Goal: Communication & Community: Answer question/provide support

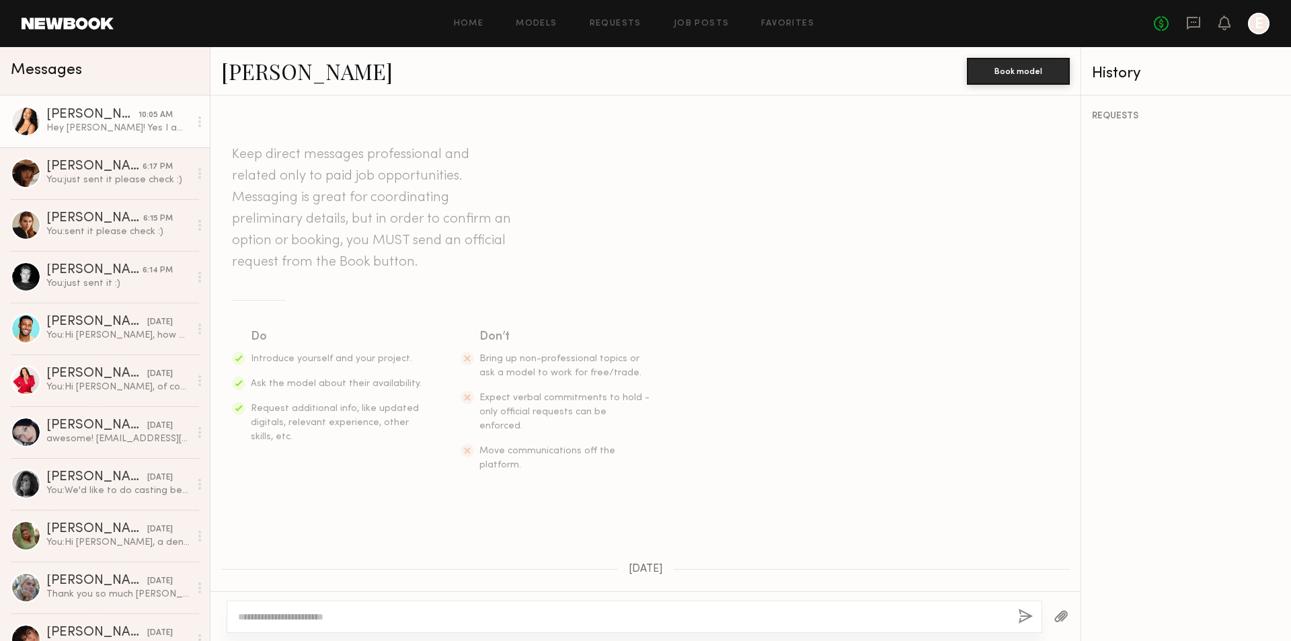
scroll to position [743, 0]
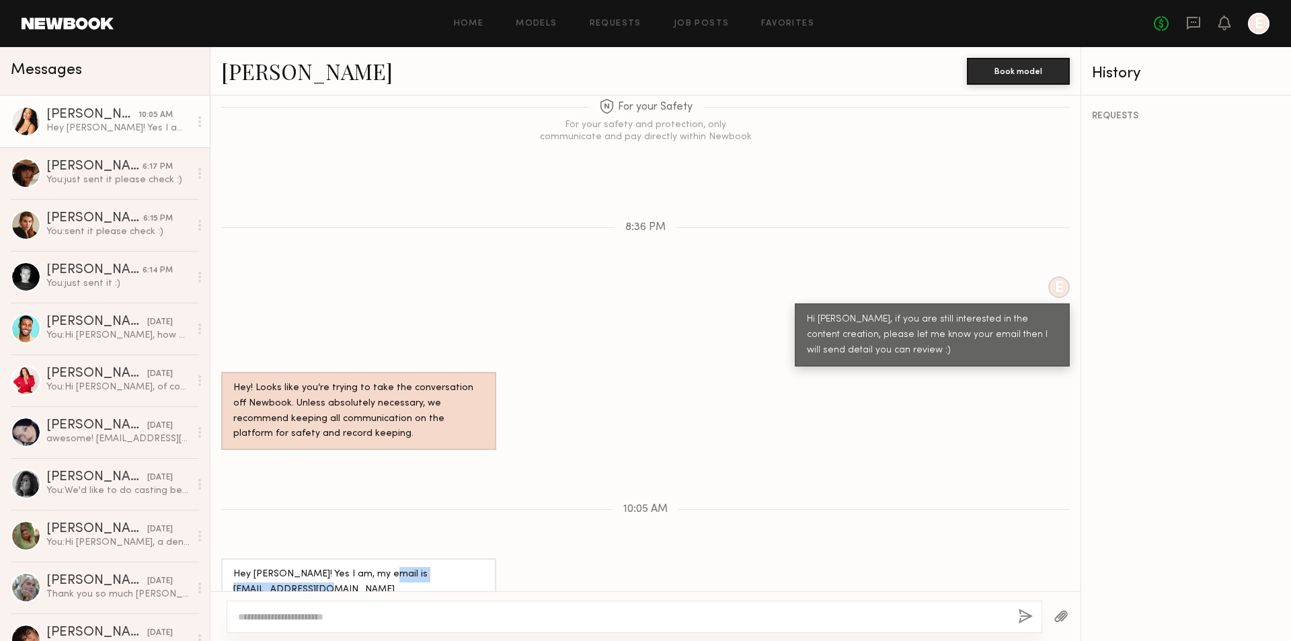
drag, startPoint x: 365, startPoint y: 564, endPoint x: 233, endPoint y: 567, distance: 131.8
click at [233, 567] on div "Hey [PERSON_NAME]! Yes I am, my email is [EMAIL_ADDRESS][DOMAIN_NAME]" at bounding box center [358, 582] width 251 height 31
copy div "[EMAIL_ADDRESS][DOMAIN_NAME]"
click at [438, 623] on textarea at bounding box center [622, 616] width 769 height 13
type textarea "**********"
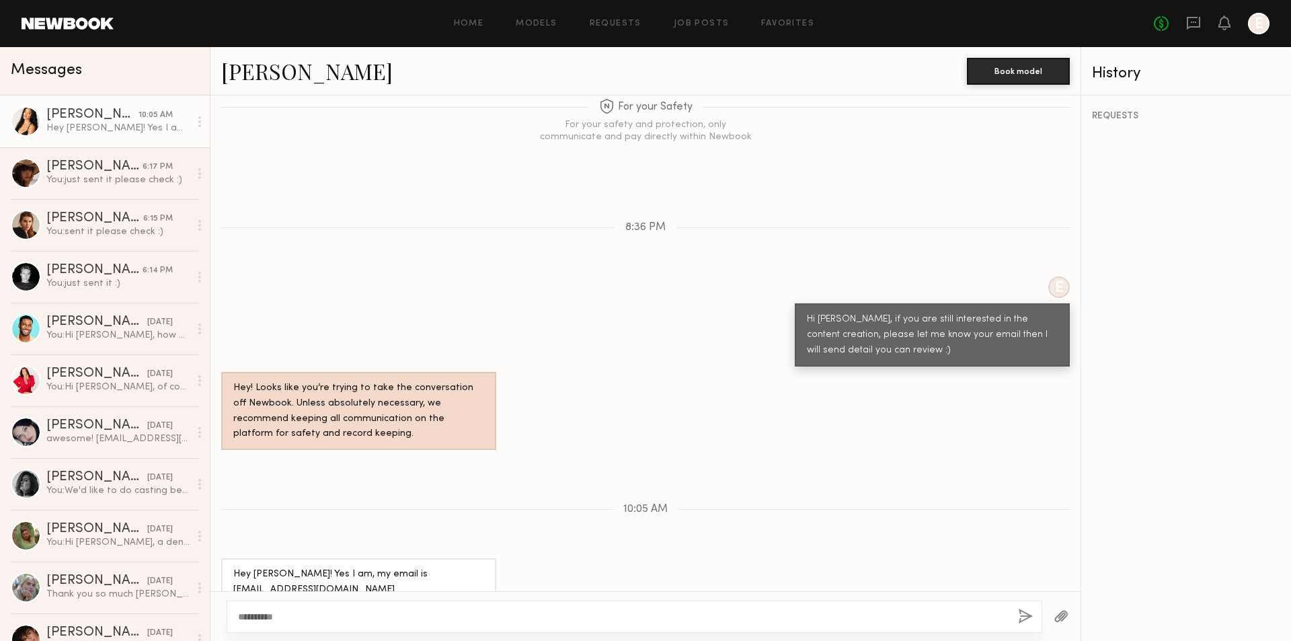
click at [1011, 619] on div "**********" at bounding box center [635, 616] width 816 height 32
click at [1023, 616] on button "button" at bounding box center [1025, 616] width 15 height 17
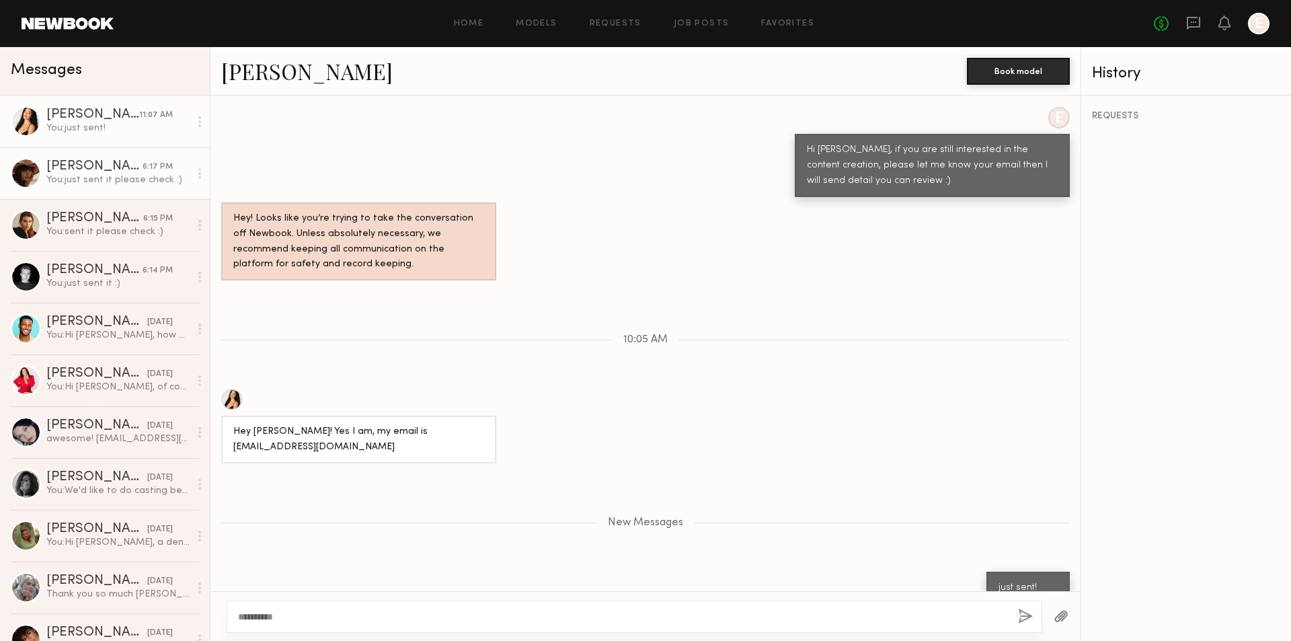
click at [150, 173] on div "6:17 PM" at bounding box center [158, 167] width 30 height 13
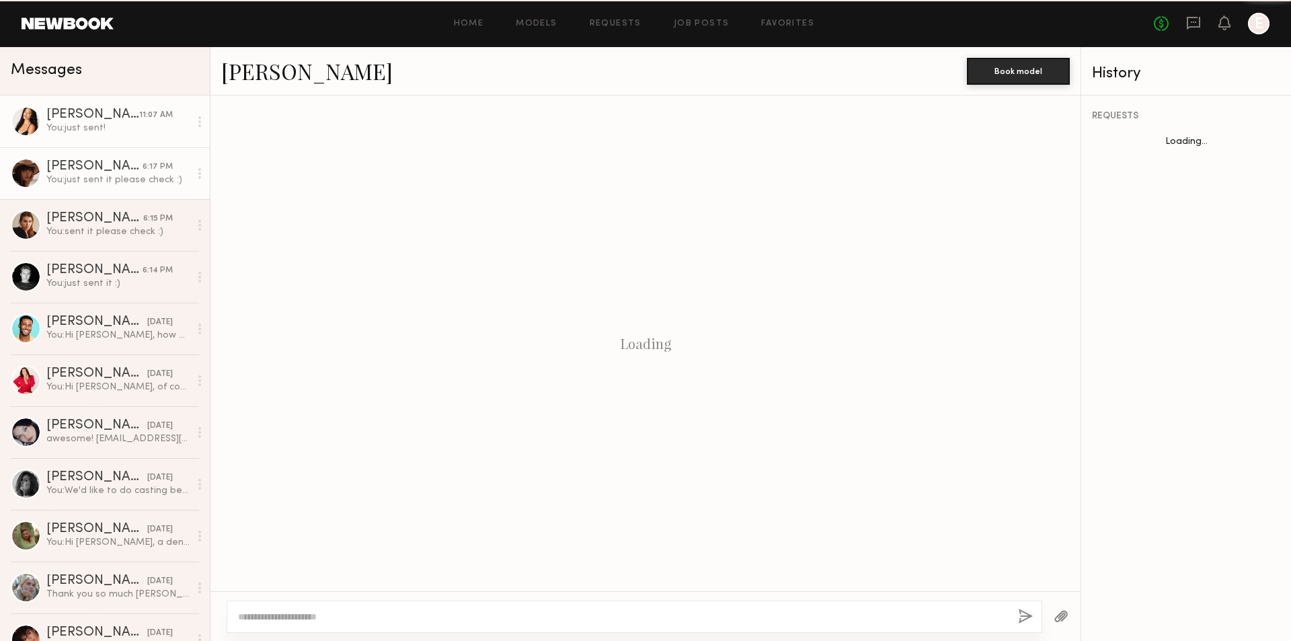
scroll to position [1029, 0]
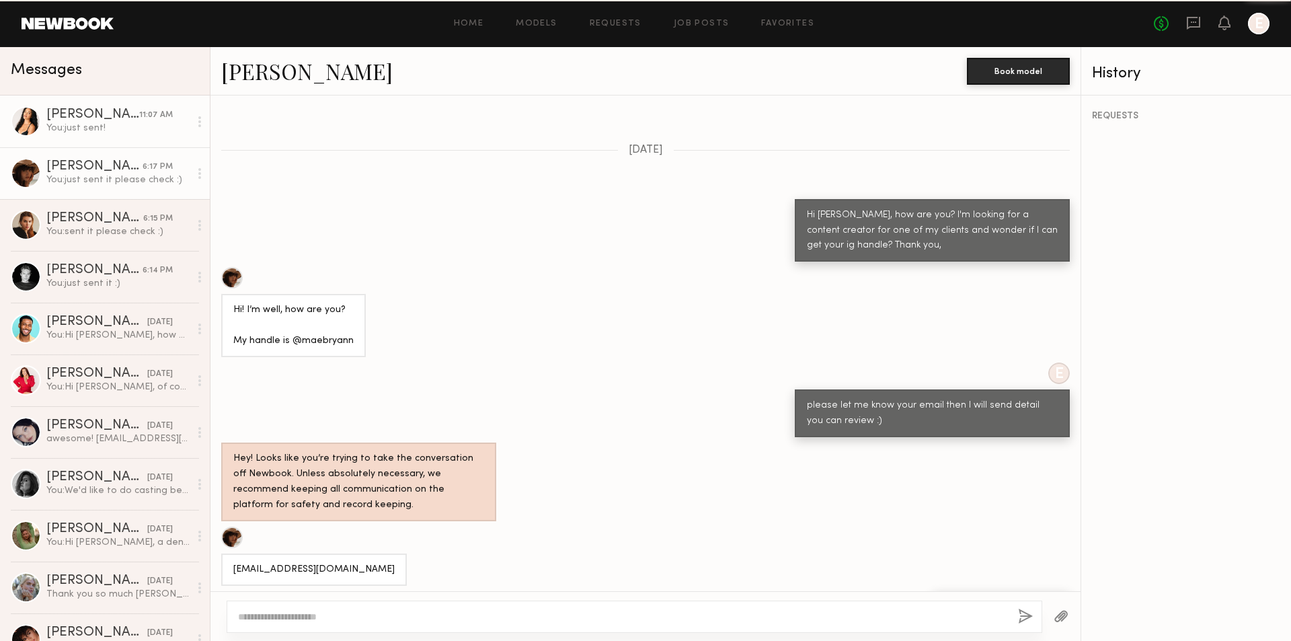
click at [126, 125] on div "You: just sent!" at bounding box center [117, 128] width 143 height 13
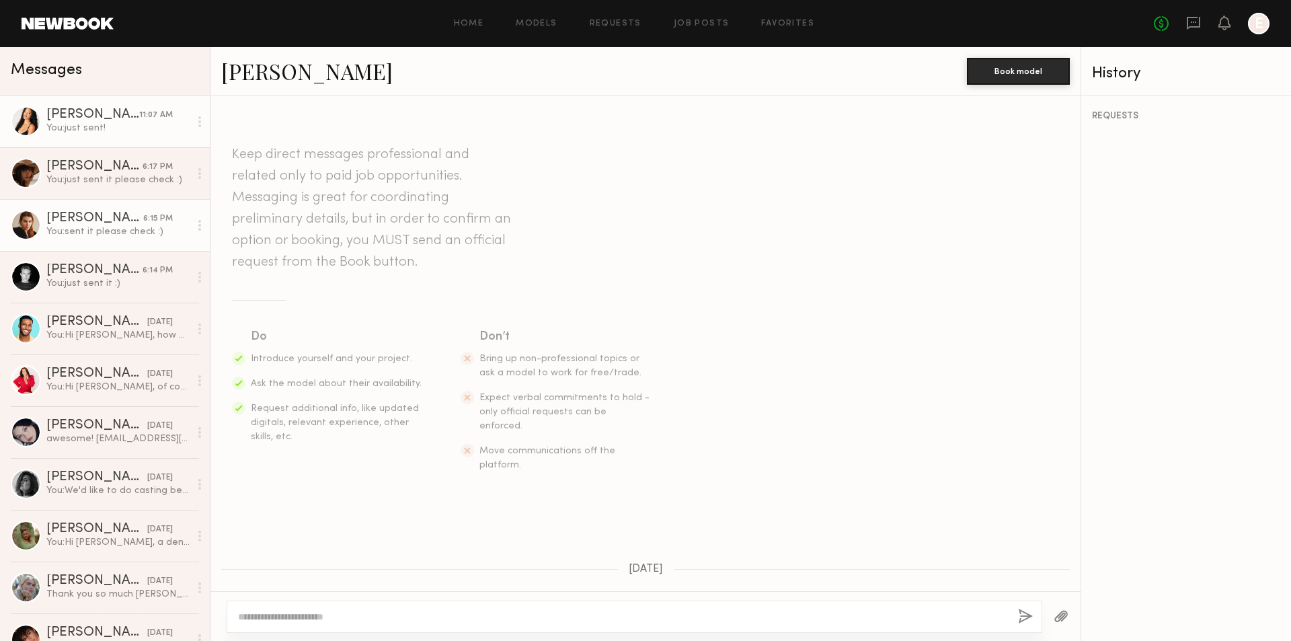
scroll to position [807, 0]
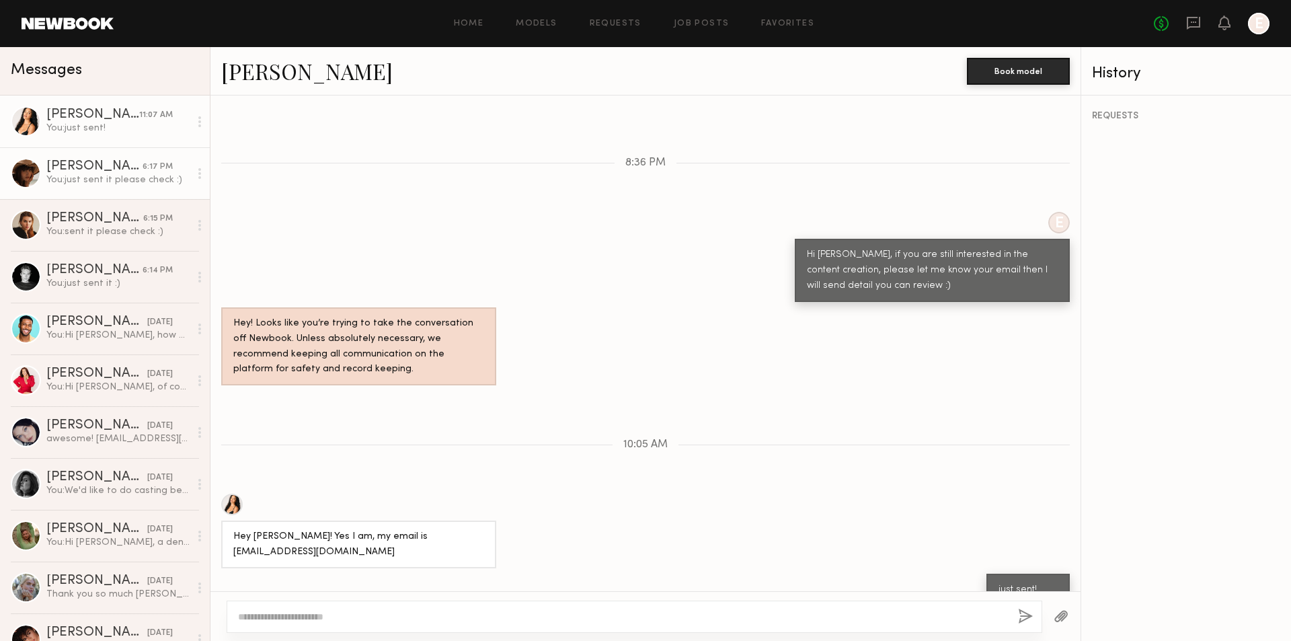
click at [143, 167] on div "6:17 PM" at bounding box center [158, 167] width 30 height 13
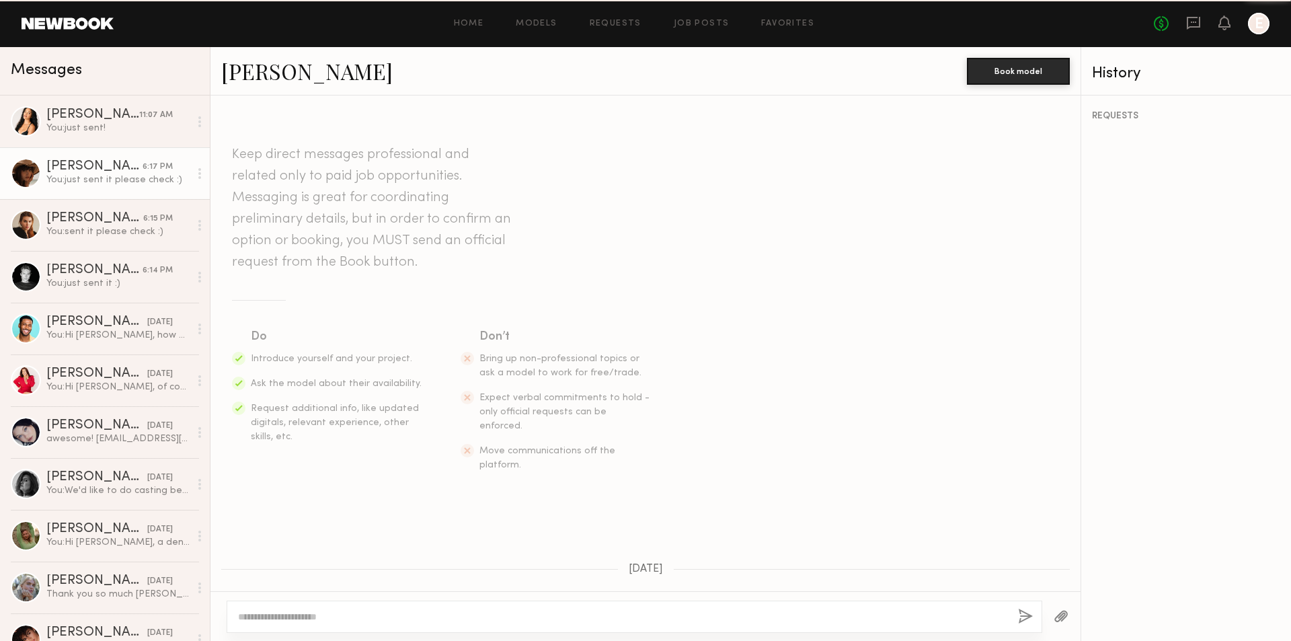
scroll to position [1029, 0]
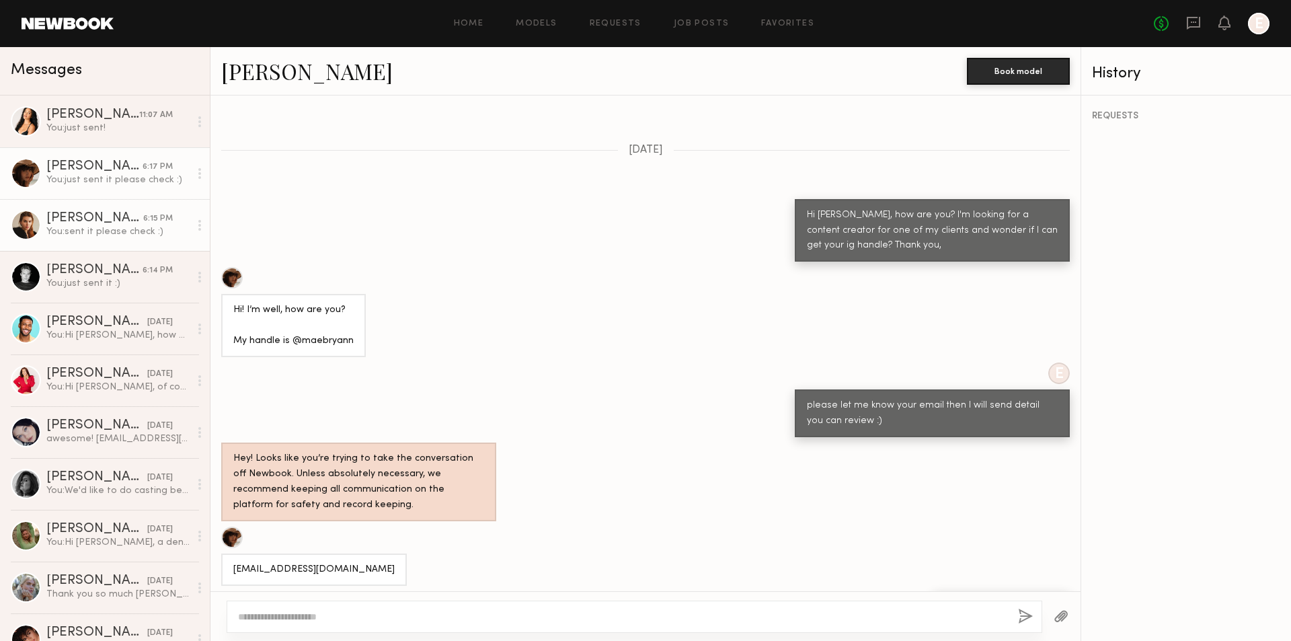
click at [143, 225] on div "6:15 PM" at bounding box center [158, 218] width 30 height 13
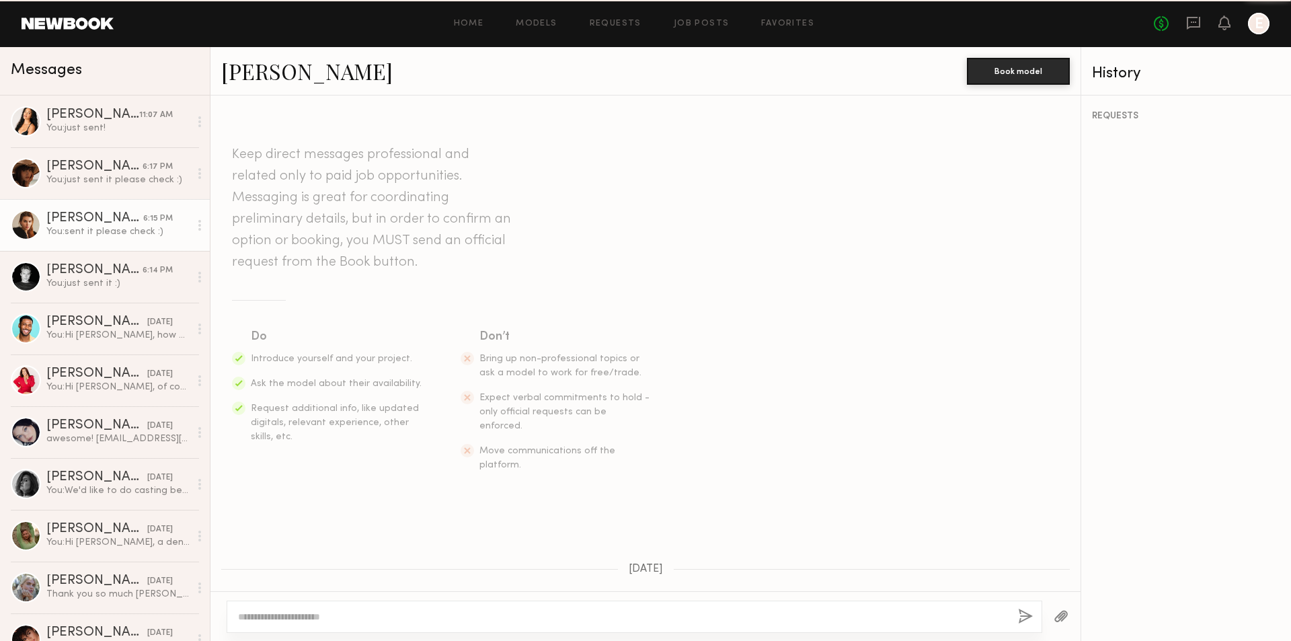
scroll to position [672, 0]
